Goal: Task Accomplishment & Management: Use online tool/utility

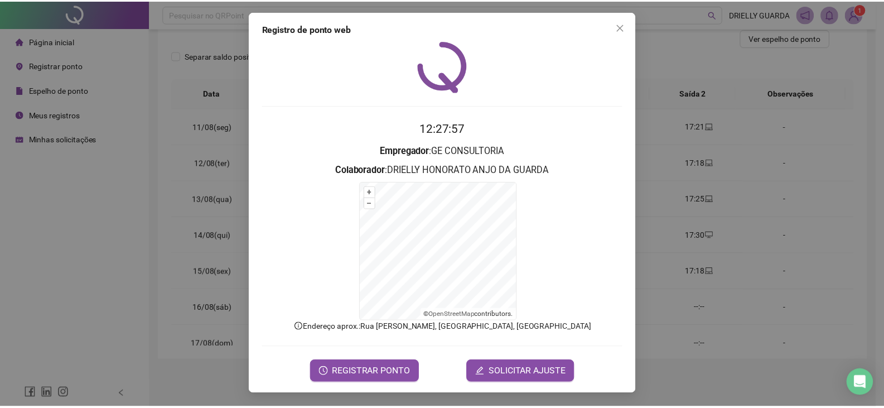
scroll to position [124, 0]
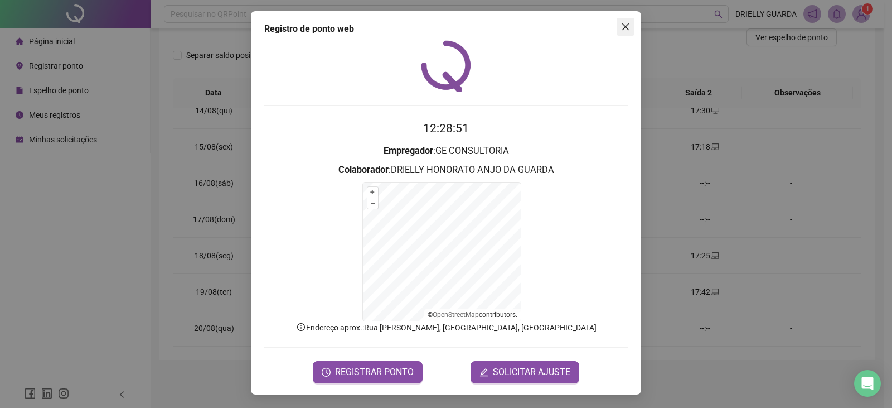
click at [624, 23] on icon "close" at bounding box center [625, 26] width 9 height 9
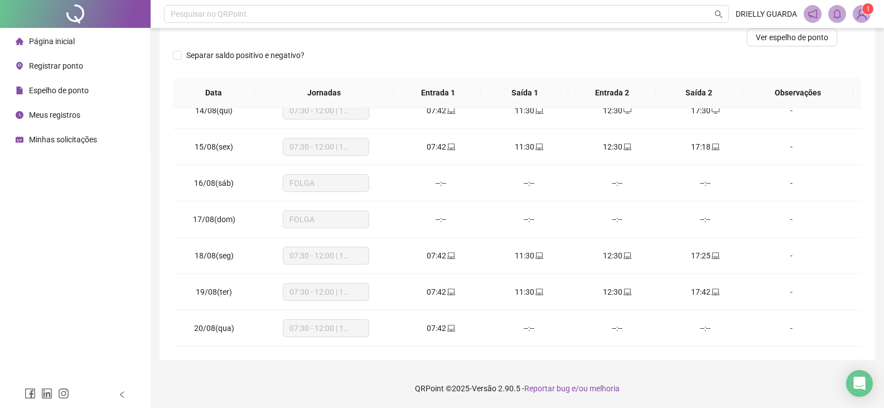
click at [67, 62] on span "Registrar ponto" at bounding box center [56, 65] width 54 height 9
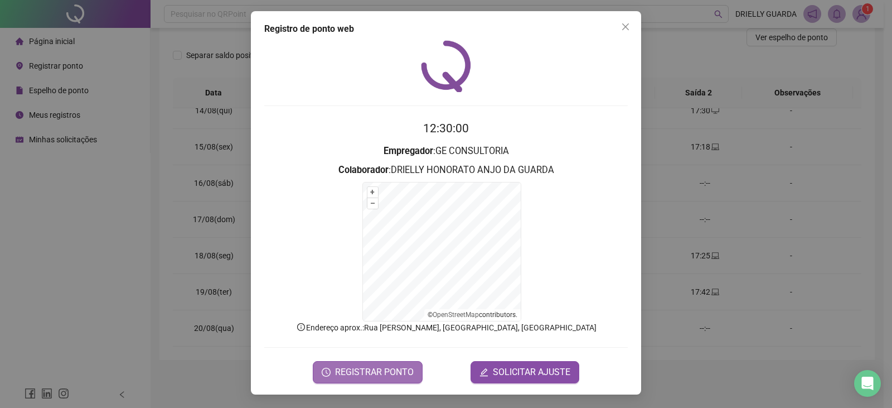
click at [393, 371] on span "REGISTRAR PONTO" at bounding box center [374, 371] width 79 height 13
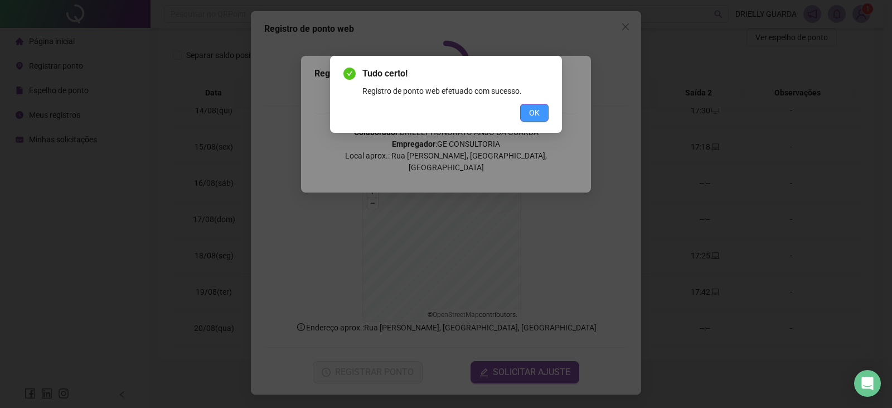
click at [533, 116] on span "OK" at bounding box center [534, 113] width 11 height 12
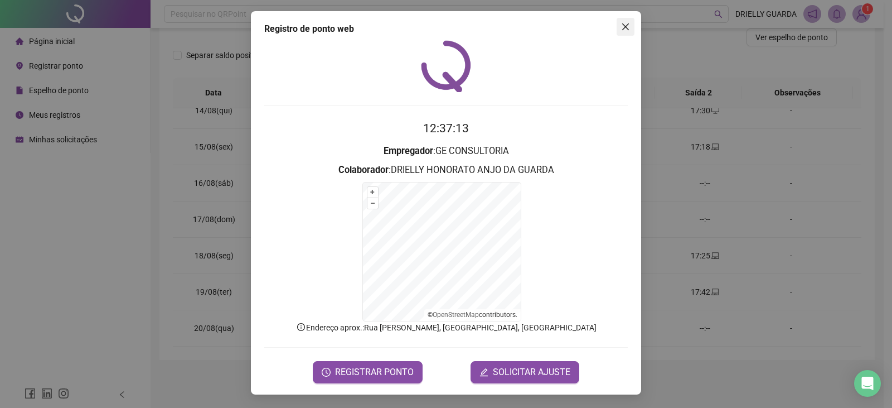
click at [631, 30] on span "Close" at bounding box center [626, 26] width 18 height 9
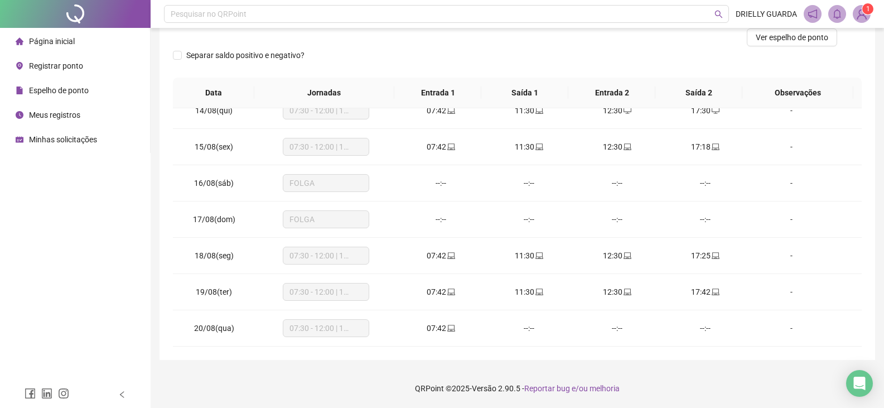
click at [97, 94] on li "Espelho de ponto" at bounding box center [75, 90] width 146 height 22
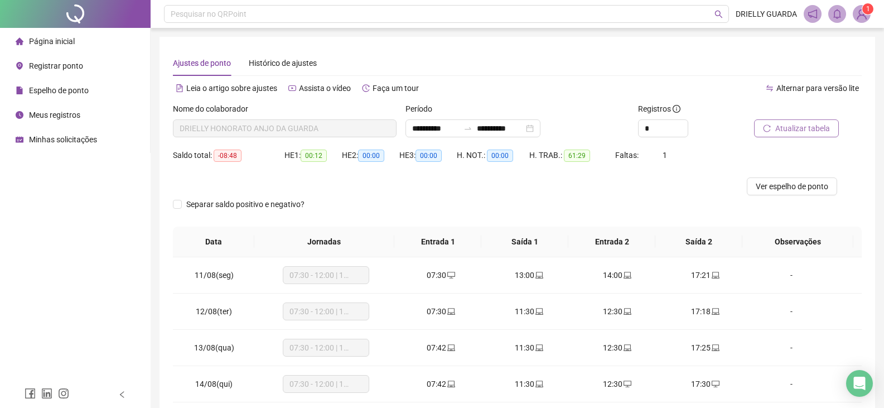
click at [808, 129] on span "Atualizar tabela" at bounding box center [802, 128] width 55 height 12
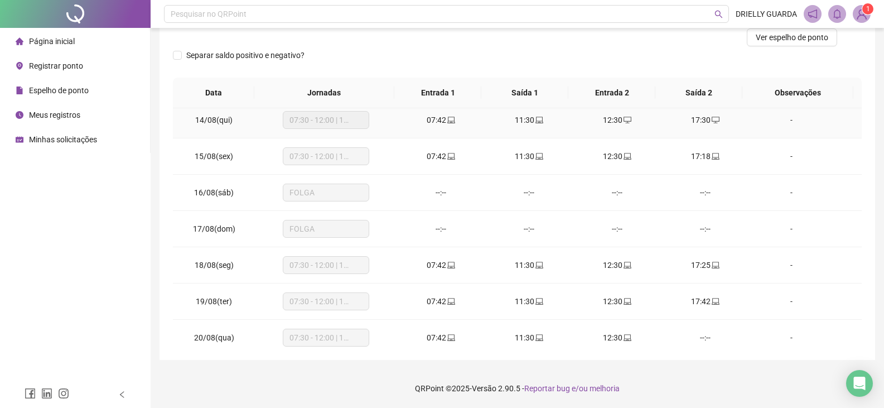
scroll to position [124, 0]
